Goal: Contribute content: Add original content to the website for others to see

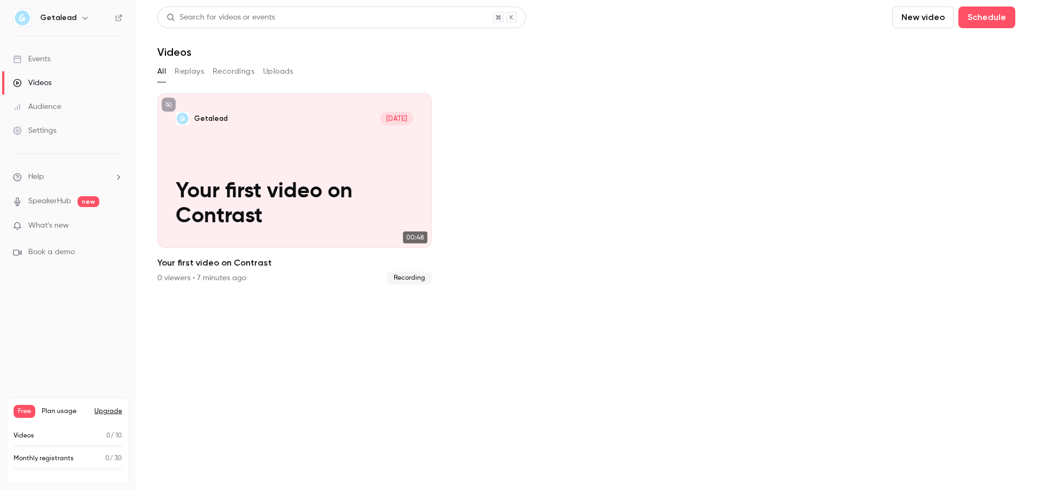
click at [272, 350] on section "Search for videos or events New video Schedule Videos All Replays Recordings Up…" at bounding box center [586, 245] width 858 height 477
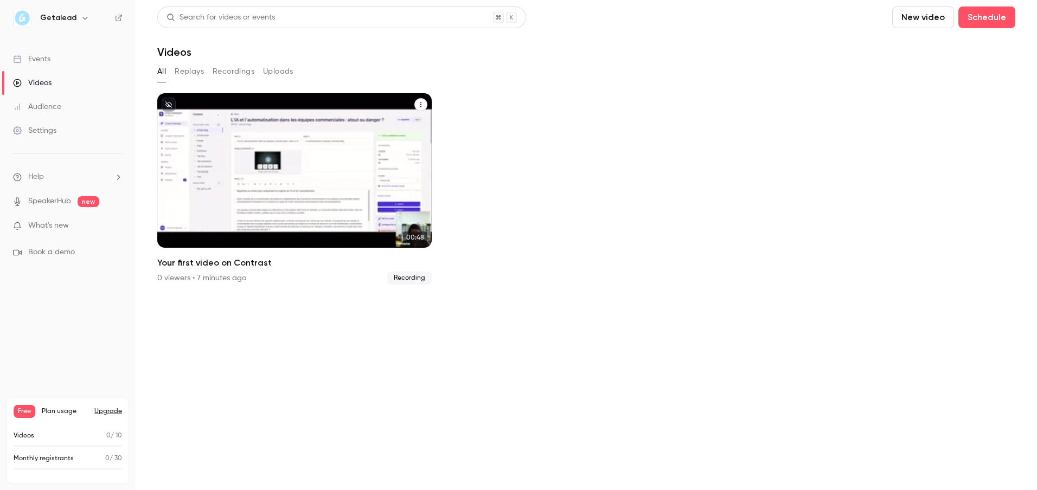
click at [261, 224] on p "Your first video on Contrast" at bounding box center [294, 204] width 237 height 50
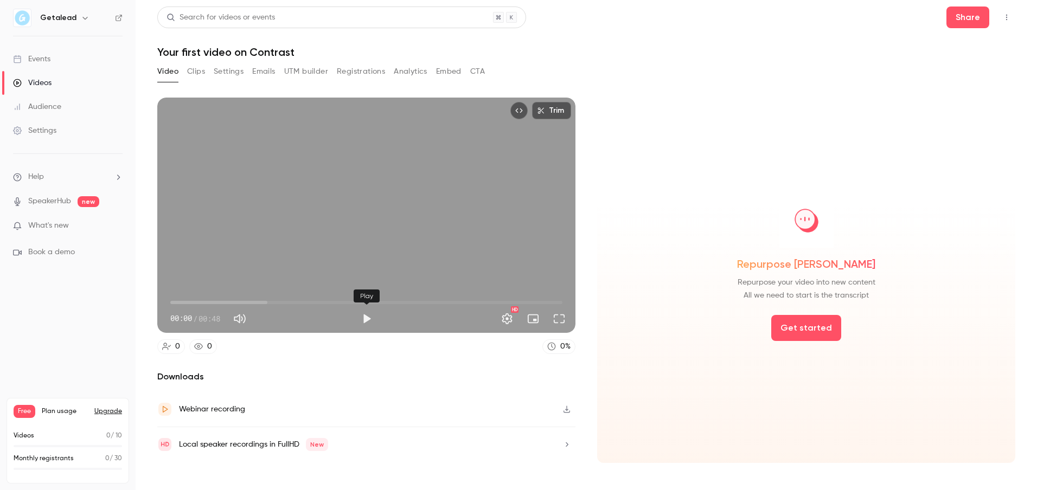
click at [362, 317] on button "Play" at bounding box center [367, 319] width 22 height 22
type input "****"
click at [190, 73] on button "Clips" at bounding box center [196, 71] width 18 height 17
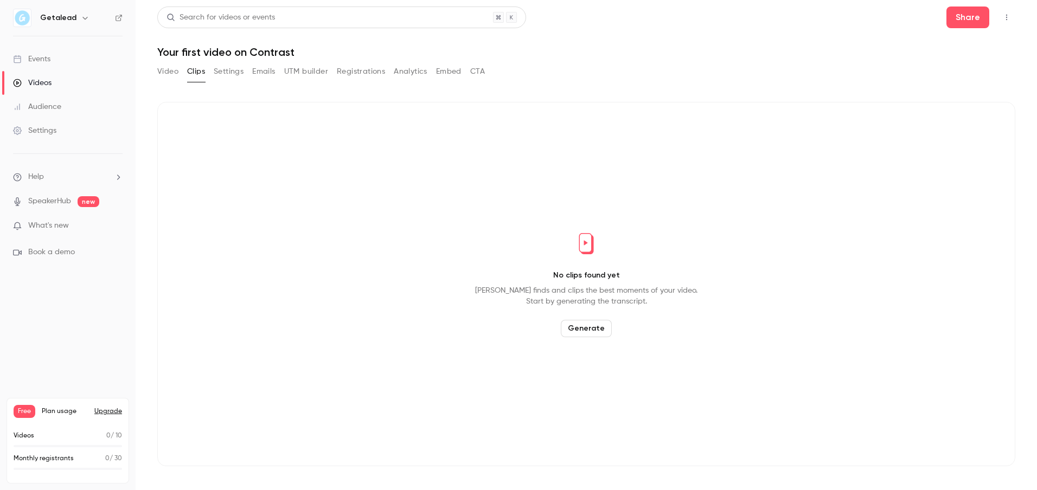
click at [227, 72] on button "Settings" at bounding box center [229, 71] width 30 height 17
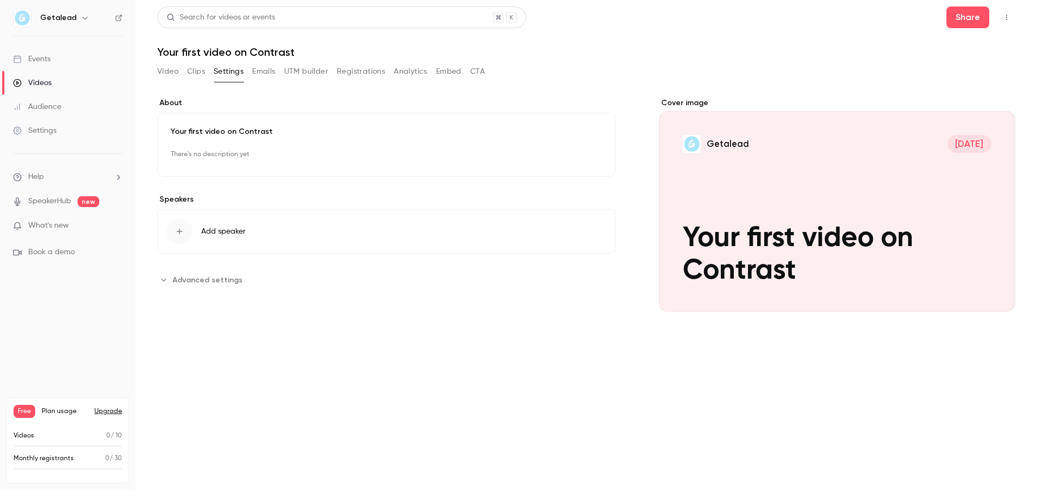
click at [257, 72] on button "Emails" at bounding box center [263, 71] width 23 height 17
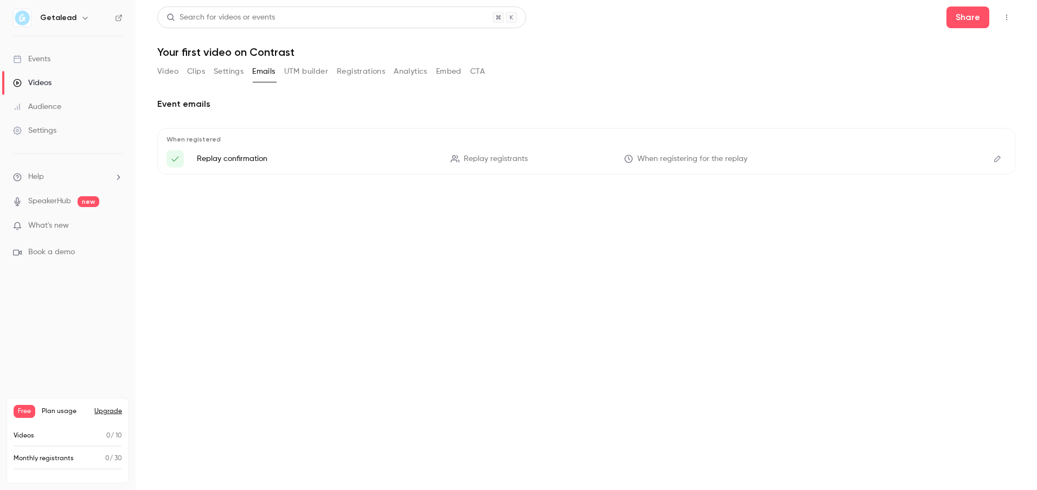
click at [304, 74] on button "UTM builder" at bounding box center [306, 71] width 44 height 17
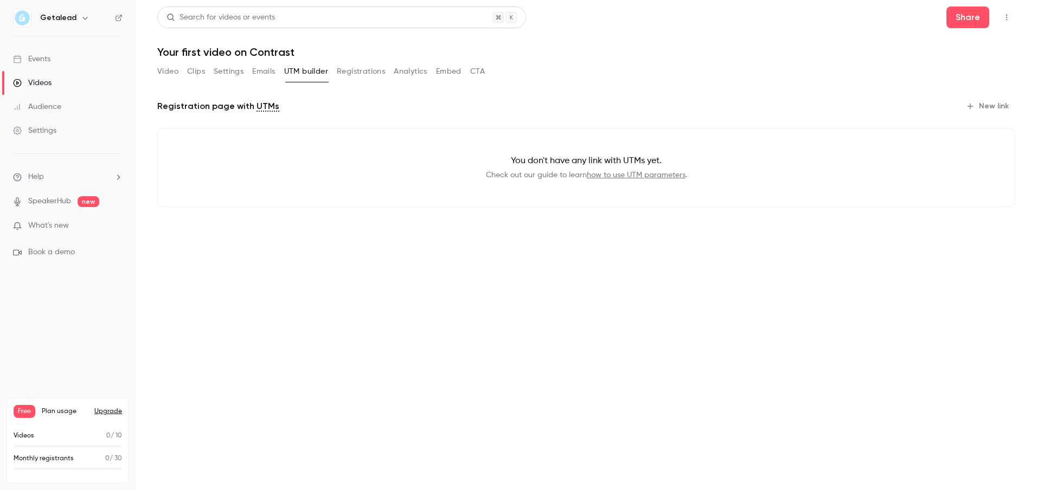
click at [352, 73] on button "Registrations" at bounding box center [361, 71] width 48 height 17
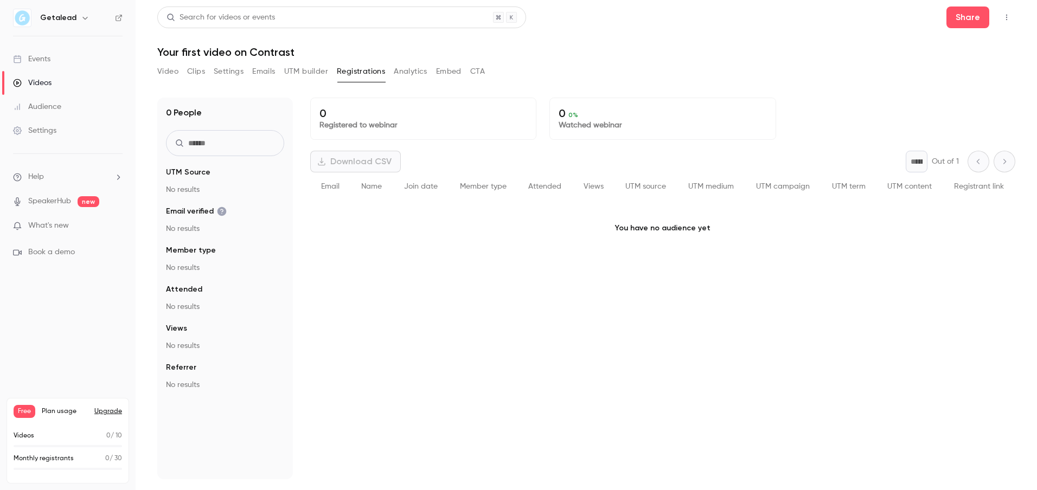
click at [421, 71] on button "Analytics" at bounding box center [411, 71] width 34 height 17
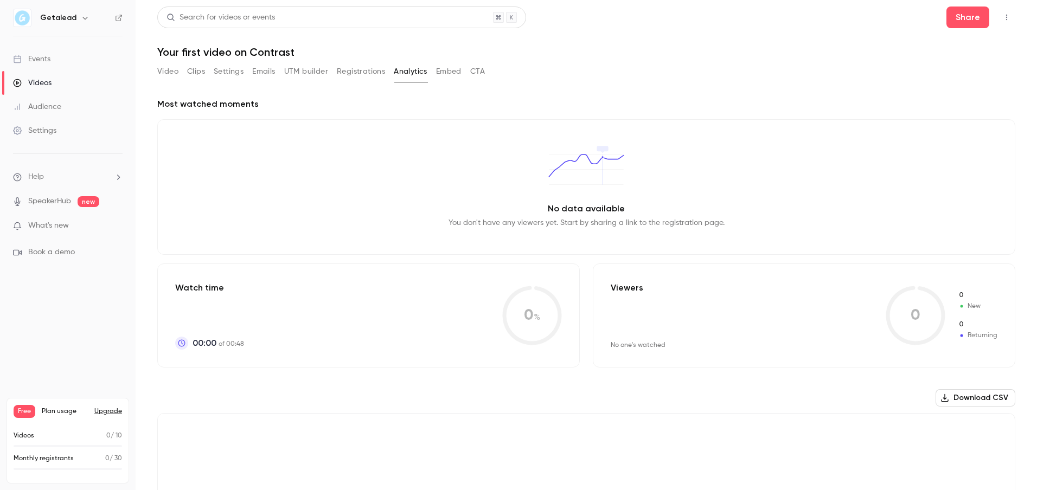
click at [453, 70] on button "Embed" at bounding box center [448, 71] width 25 height 17
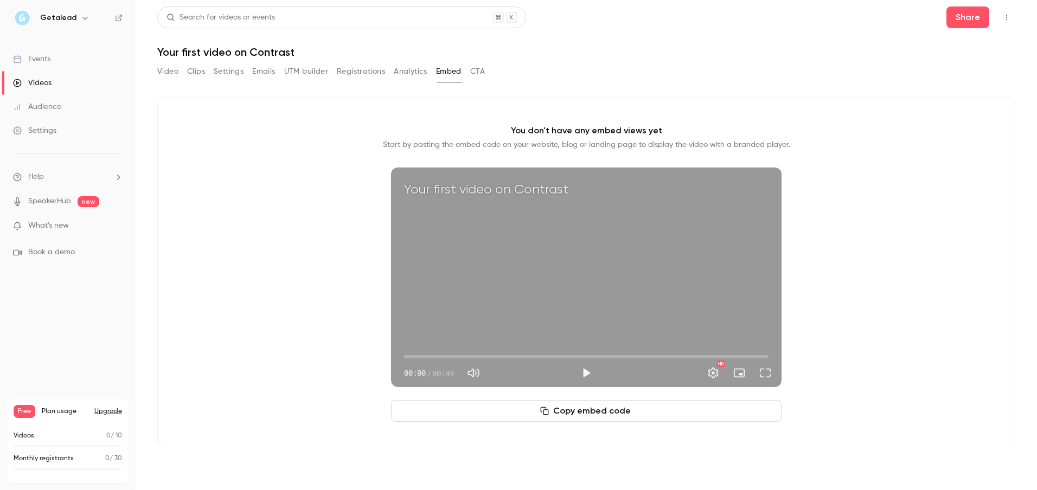
click at [473, 70] on button "CTA" at bounding box center [477, 71] width 15 height 17
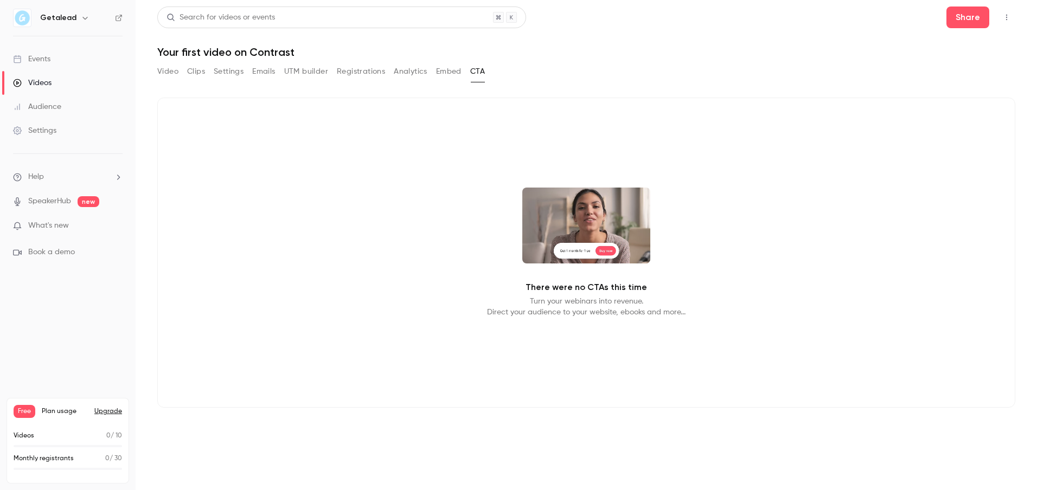
click at [159, 70] on button "Video" at bounding box center [167, 71] width 21 height 17
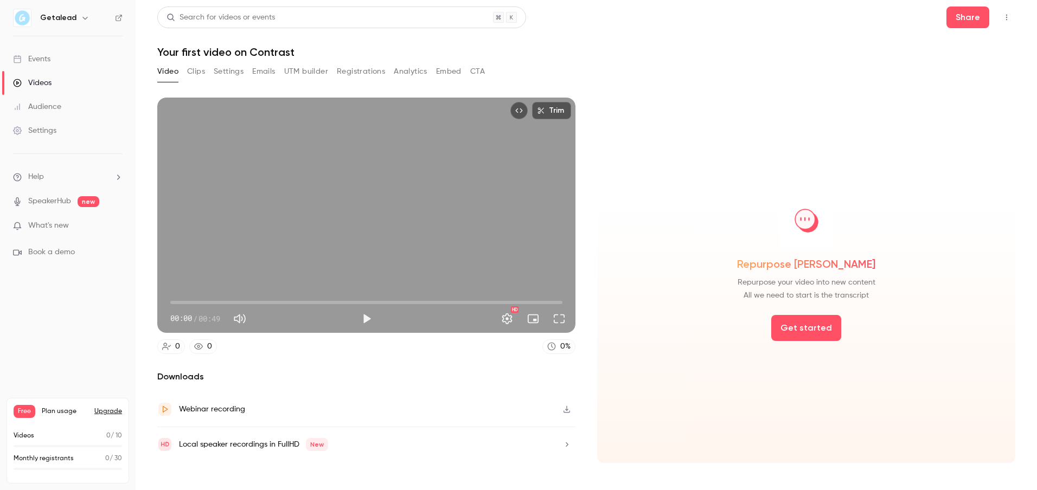
click at [42, 219] on ul "Help SpeakerHub new What's new Book a demo" at bounding box center [68, 214] width 136 height 121
click at [45, 102] on div "Audience" at bounding box center [37, 106] width 48 height 11
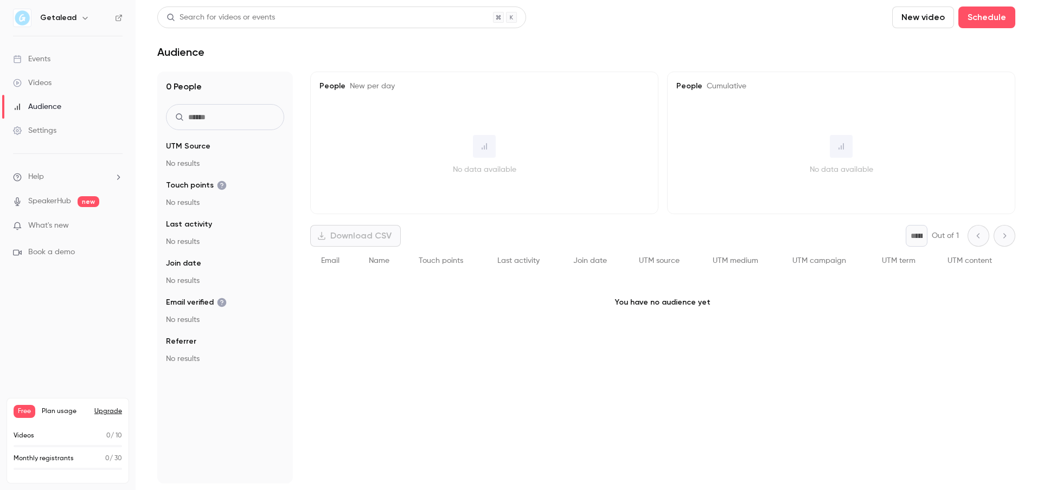
click at [39, 60] on div "Events" at bounding box center [31, 59] width 37 height 11
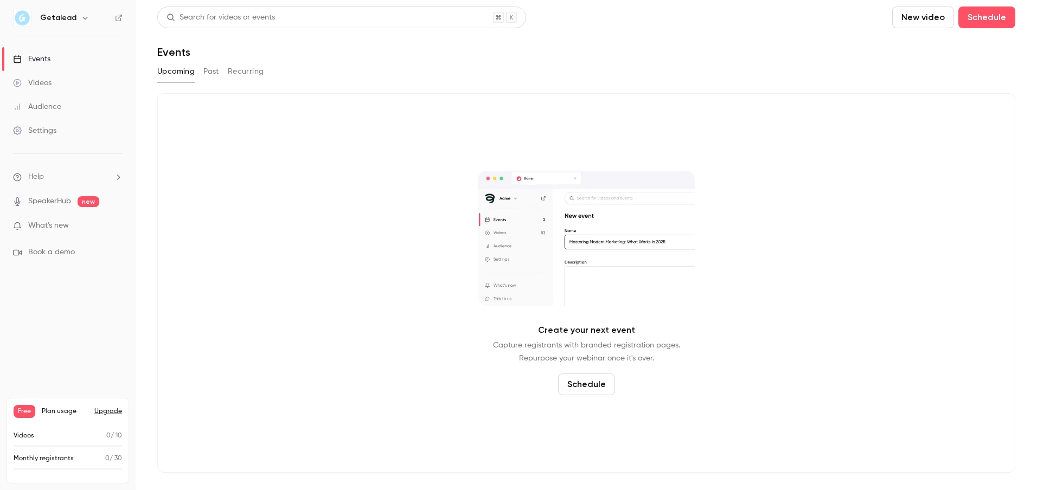
click at [943, 15] on button "New video" at bounding box center [923, 18] width 62 height 22
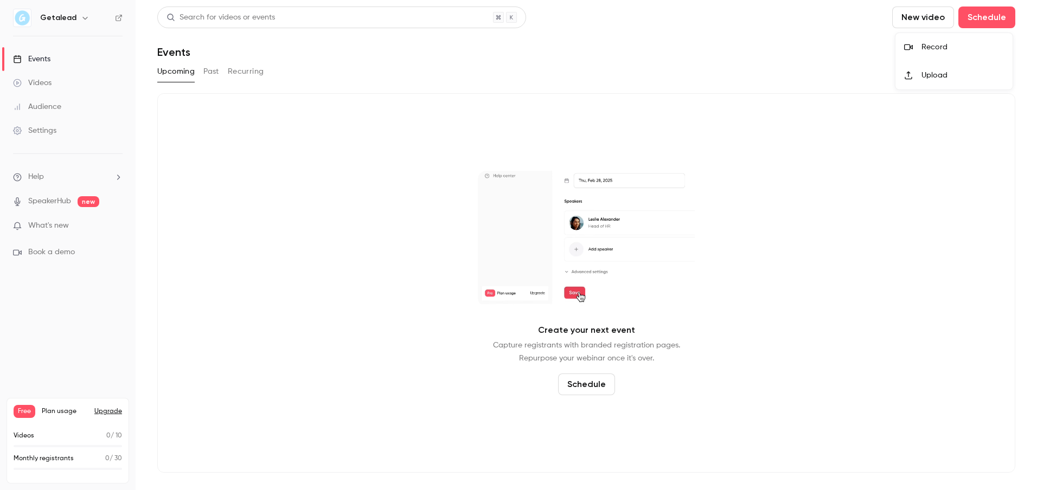
click at [938, 48] on div "Record" at bounding box center [962, 47] width 82 height 11
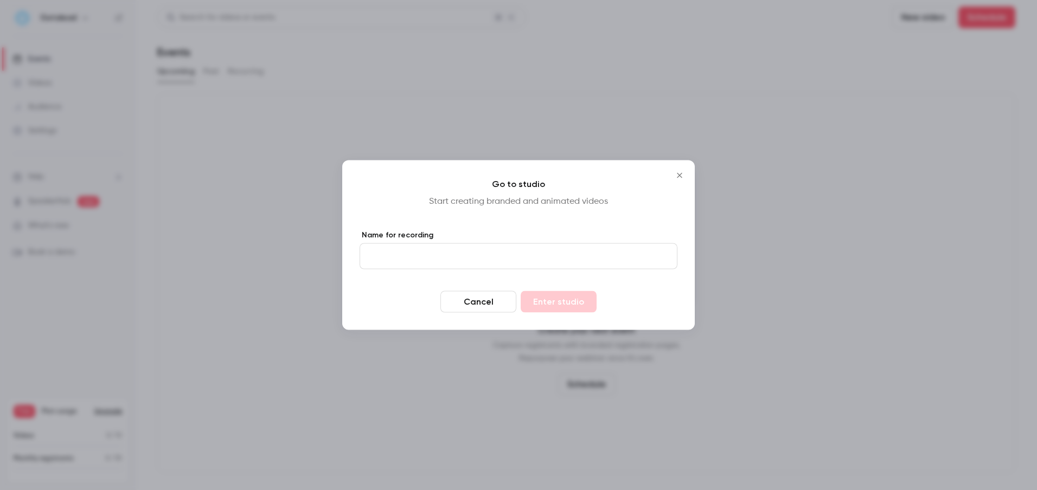
click at [569, 249] on input "Name for recording" at bounding box center [518, 256] width 318 height 26
type input "****"
click at [575, 306] on button "Enter studio" at bounding box center [558, 302] width 76 height 22
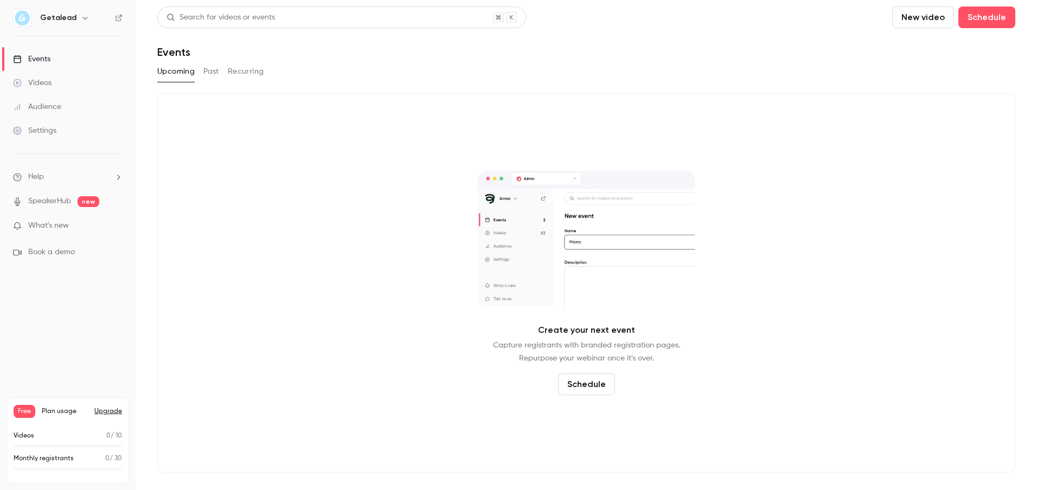
click at [82, 17] on icon "button" at bounding box center [85, 18] width 9 height 9
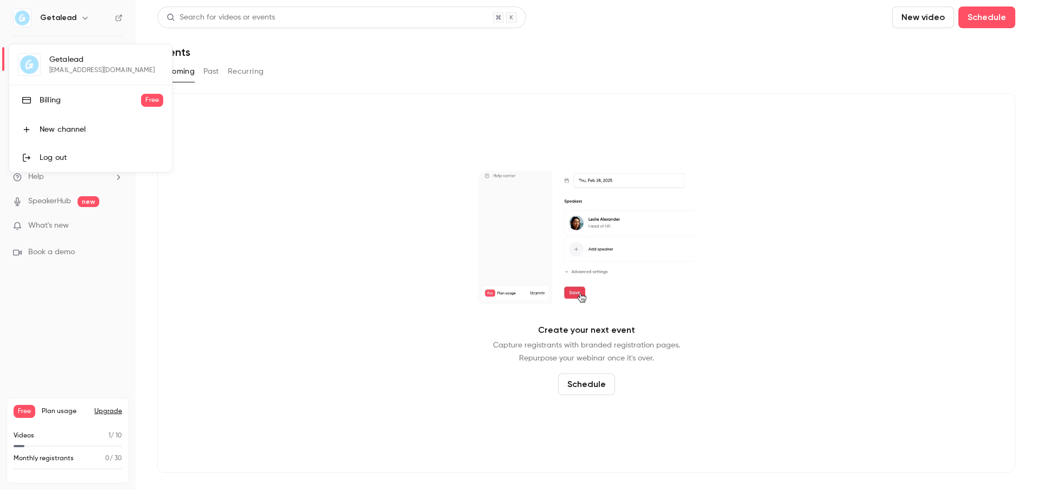
click at [82, 17] on div at bounding box center [518, 245] width 1037 height 490
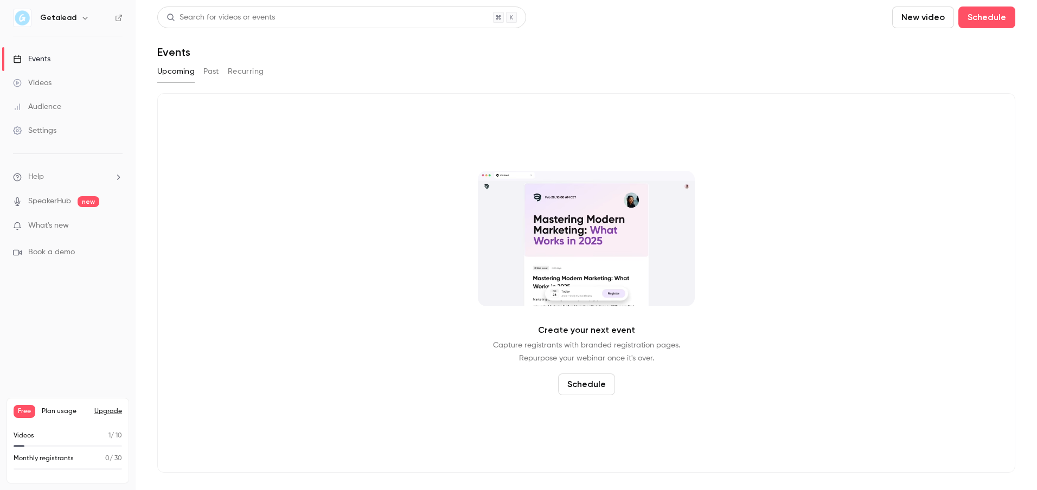
click at [47, 127] on div "Settings" at bounding box center [34, 130] width 43 height 11
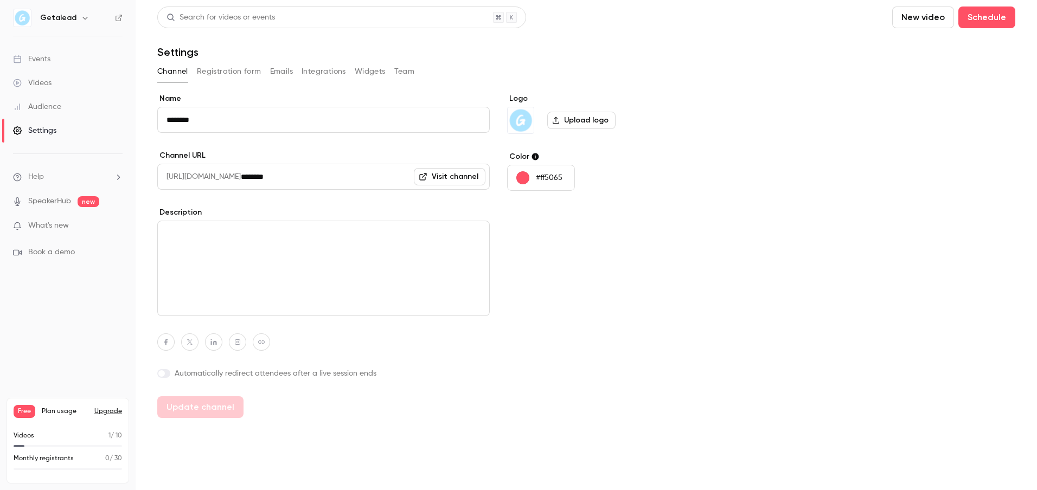
click at [361, 75] on button "Widgets" at bounding box center [370, 71] width 31 height 17
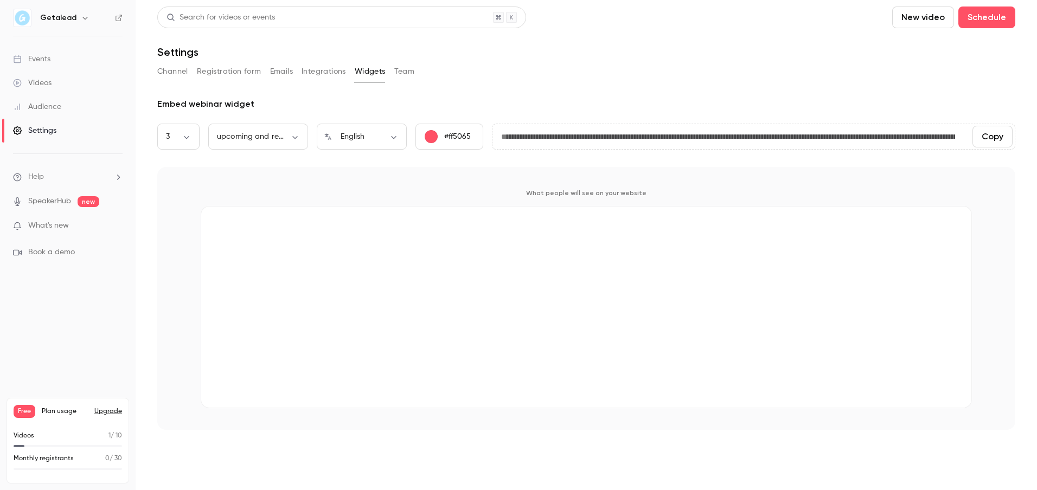
click at [404, 74] on button "Team" at bounding box center [404, 71] width 21 height 17
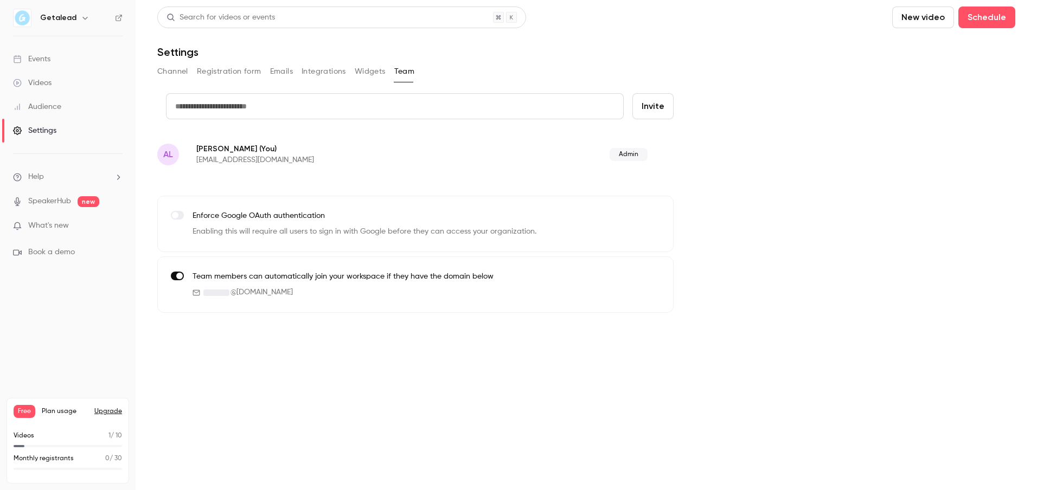
click at [41, 251] on span "Book a demo" at bounding box center [51, 252] width 47 height 11
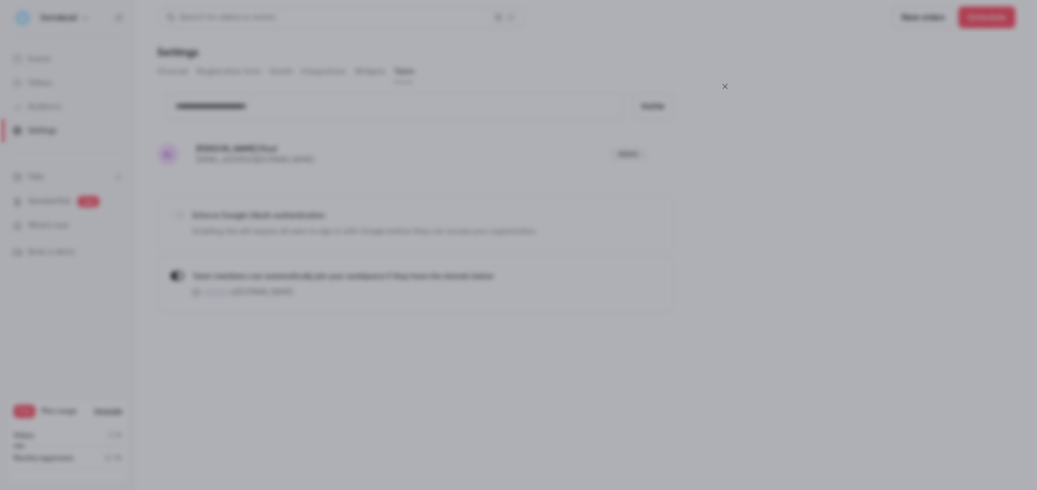
click at [265, 423] on div at bounding box center [518, 245] width 1037 height 490
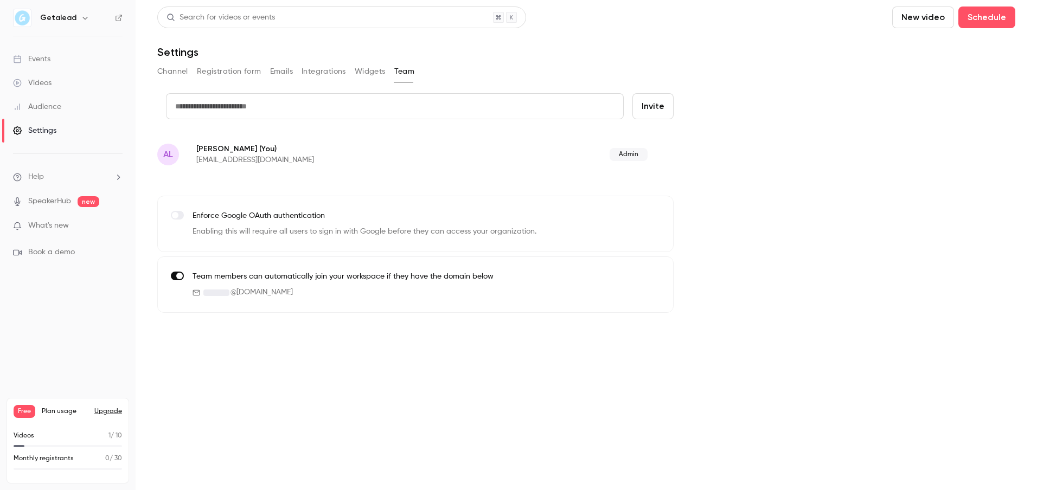
click at [32, 98] on link "Audience" at bounding box center [68, 107] width 136 height 24
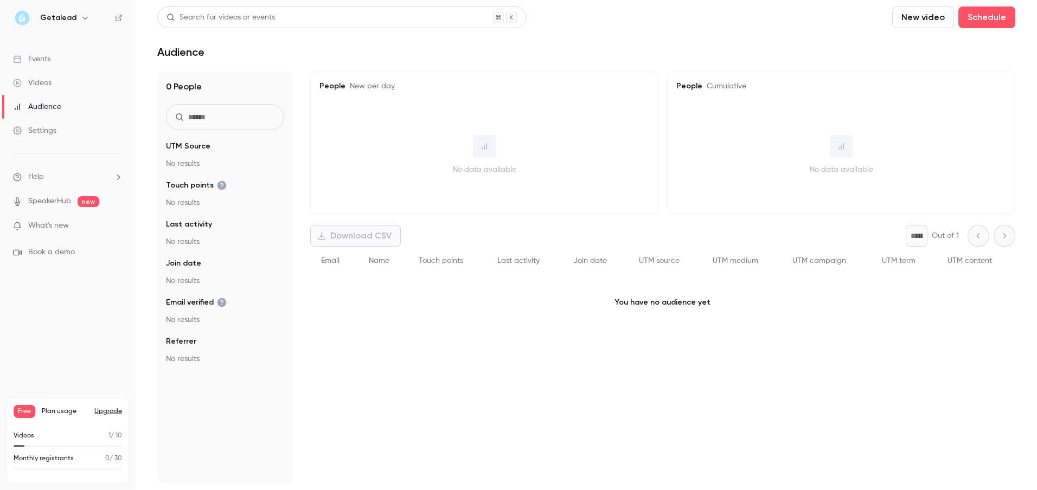
click at [33, 62] on div "Events" at bounding box center [31, 59] width 37 height 11
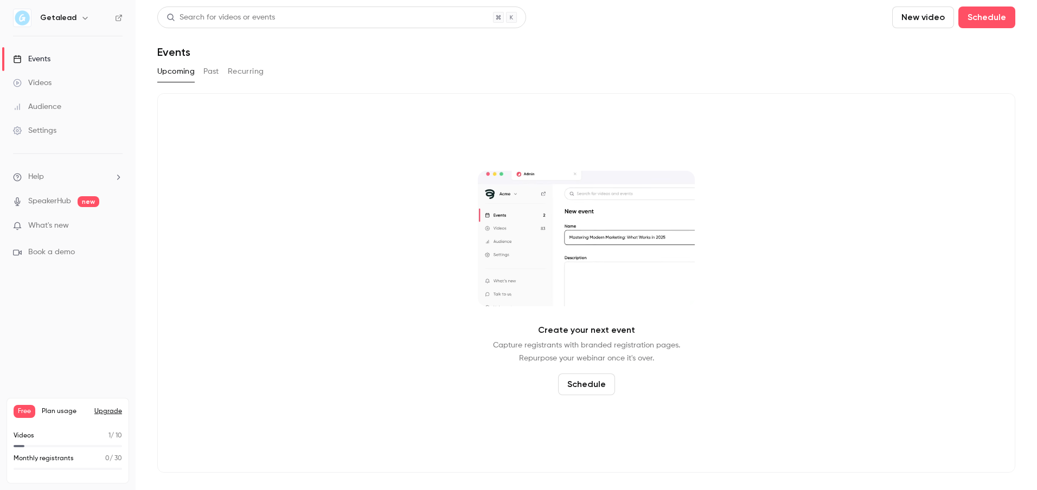
click at [83, 20] on icon "button" at bounding box center [85, 18] width 9 height 9
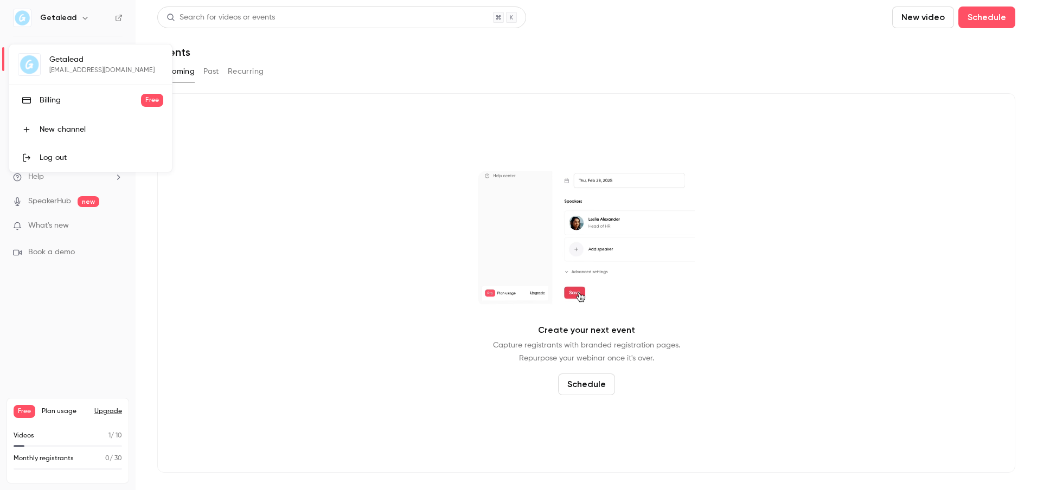
click at [83, 20] on div at bounding box center [518, 245] width 1037 height 490
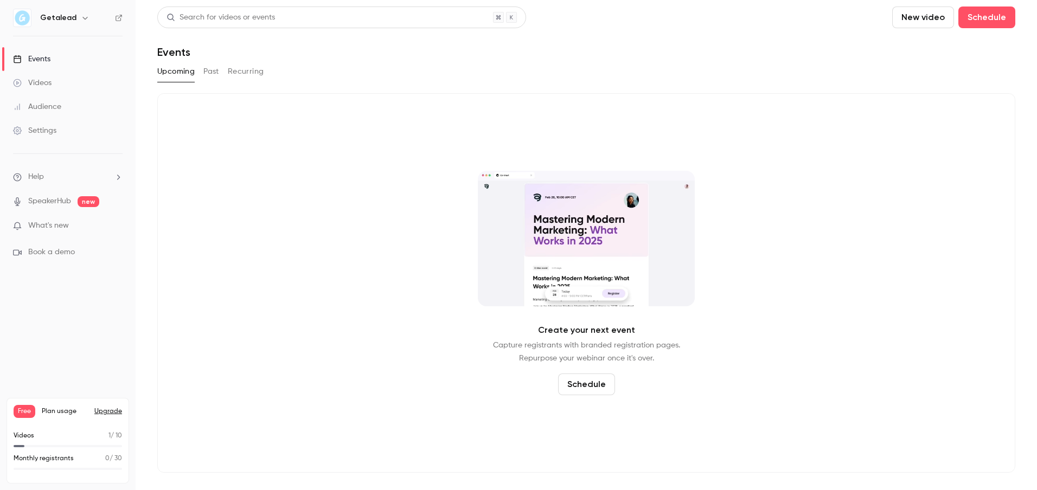
click at [17, 19] on img at bounding box center [22, 17] width 17 height 17
